Goal: Find specific page/section: Find specific page/section

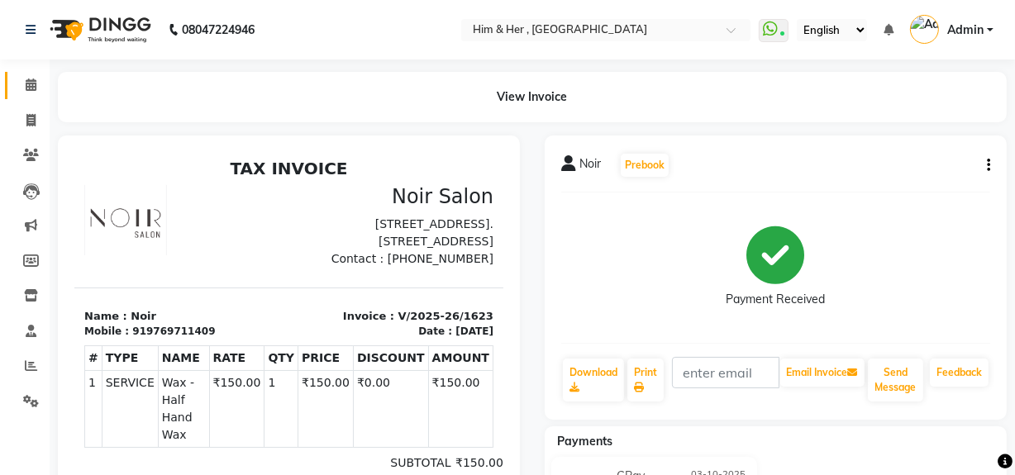
click at [25, 94] on link "Calendar" at bounding box center [25, 85] width 40 height 27
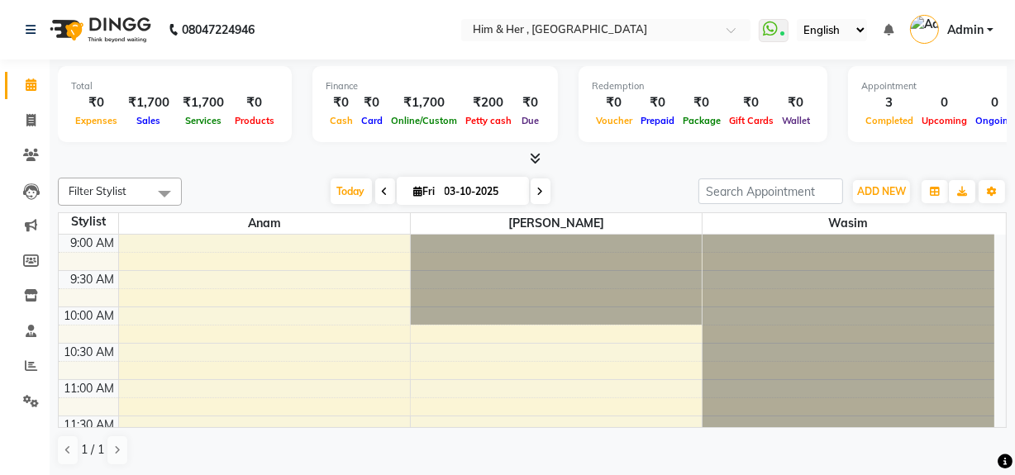
click at [467, 194] on input "03-10-2025" at bounding box center [481, 191] width 83 height 25
select select "10"
select select "2025"
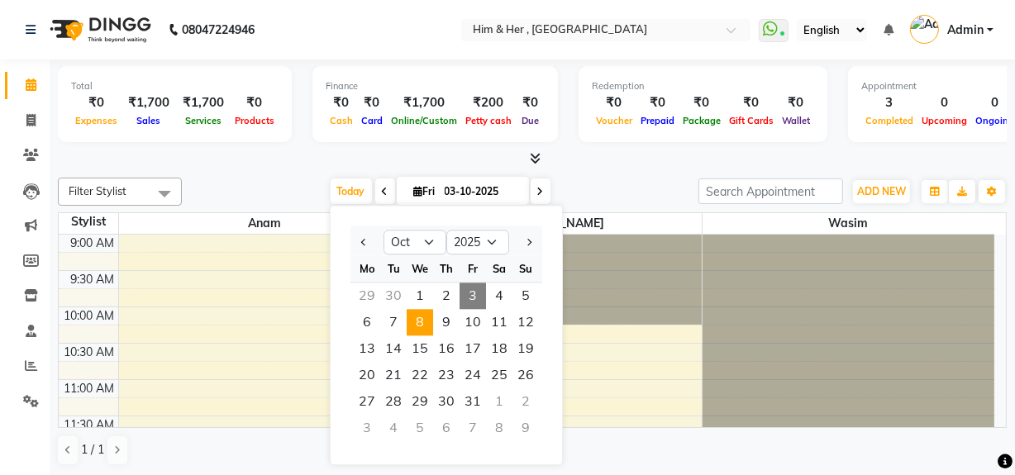
click at [417, 326] on span "8" at bounding box center [420, 322] width 26 height 26
type input "[DATE]"
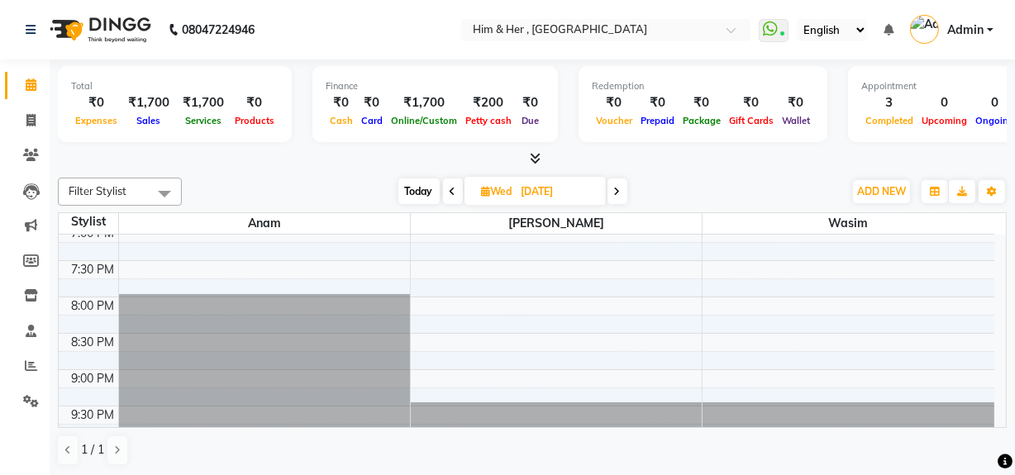
scroll to position [748, 0]
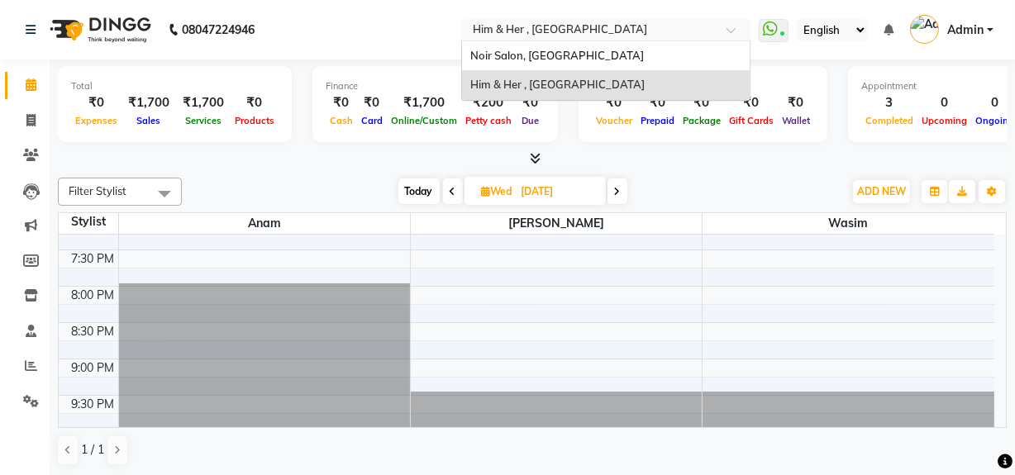
click at [605, 30] on input "text" at bounding box center [589, 31] width 240 height 17
click at [549, 55] on span "Noir Salon, [GEOGRAPHIC_DATA]" at bounding box center [557, 55] width 174 height 13
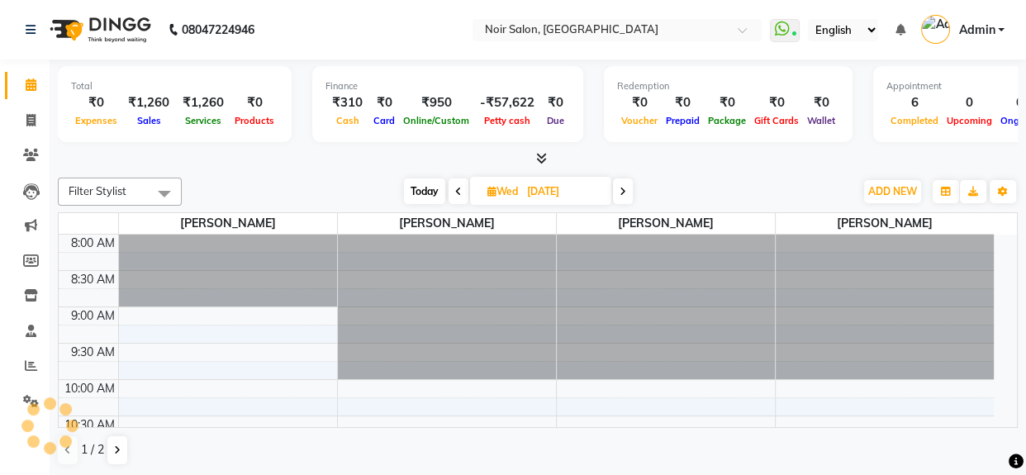
select select "en"
